Goal: Book appointment/travel/reservation

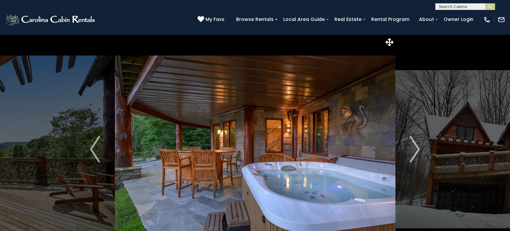
click at [395, 35] on button "Next" at bounding box center [414, 149] width 39 height 229
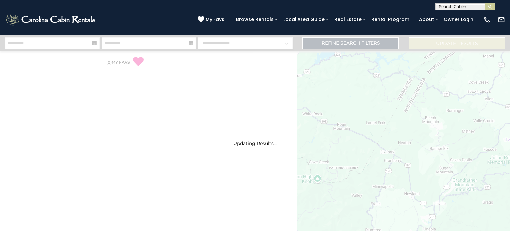
select select "*"
